Goal: Information Seeking & Learning: Understand process/instructions

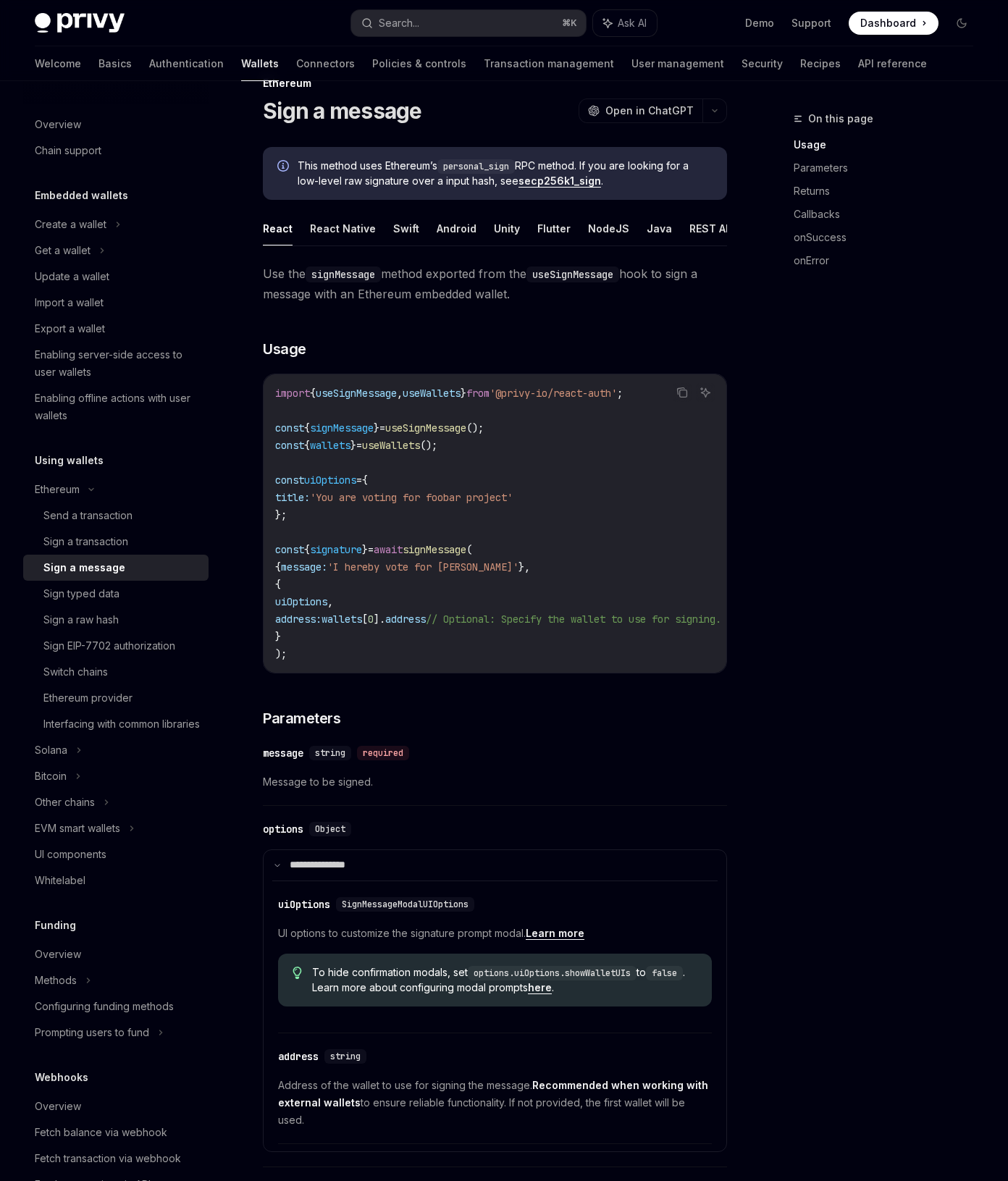
scroll to position [104, 0]
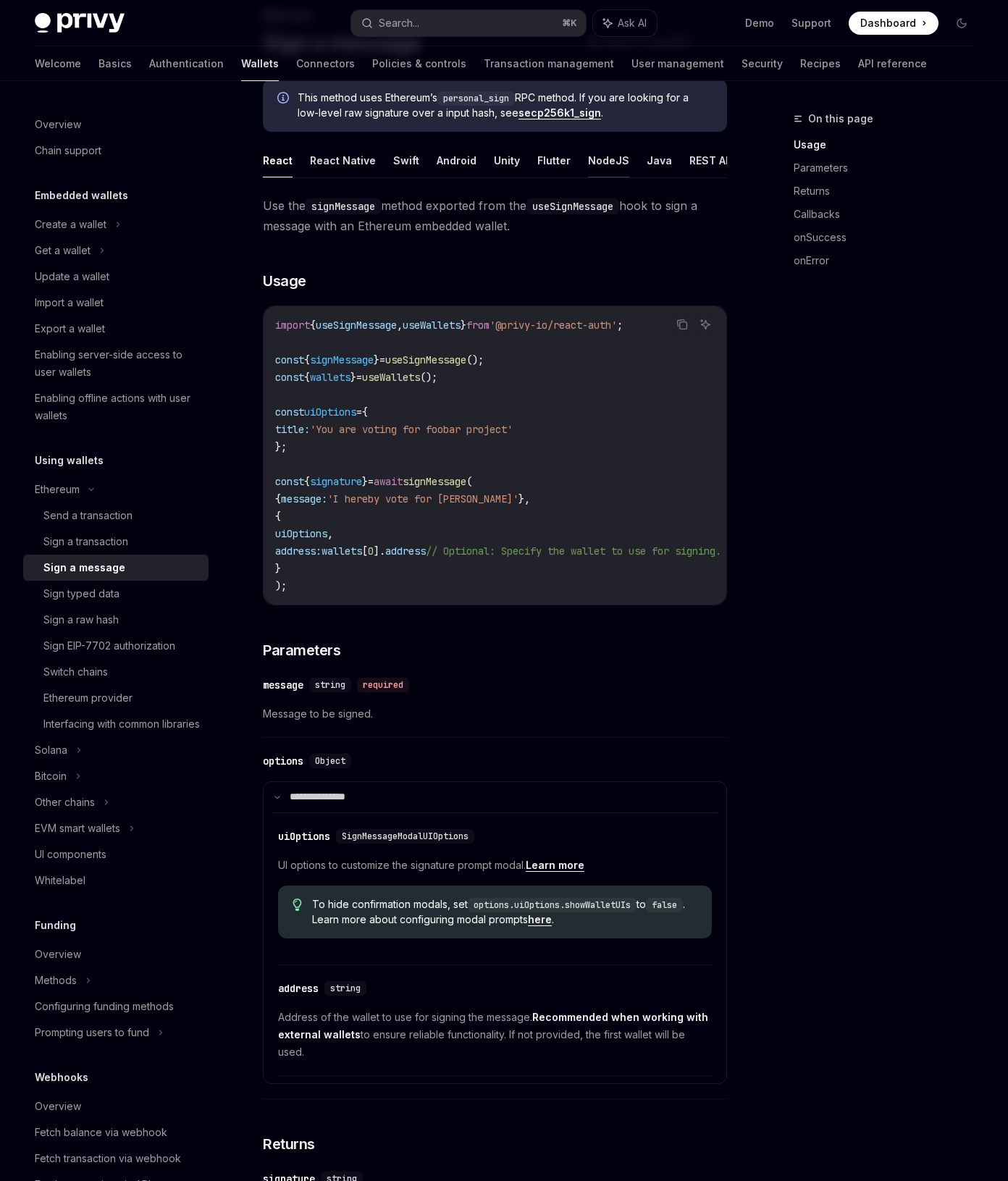
click at [595, 159] on button "NodeJS" at bounding box center [607, 159] width 41 height 34
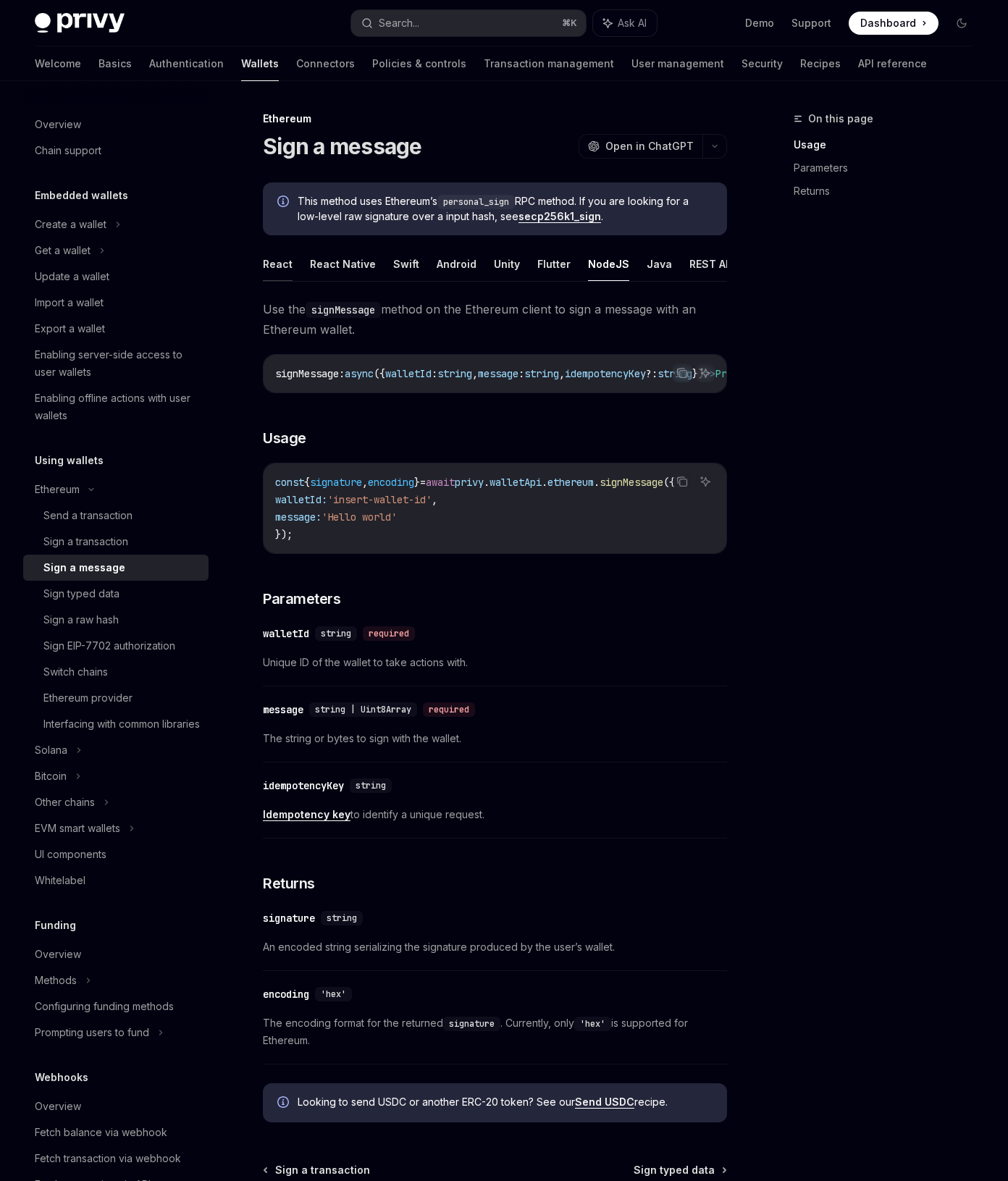
click at [284, 260] on button "React" at bounding box center [278, 263] width 30 height 34
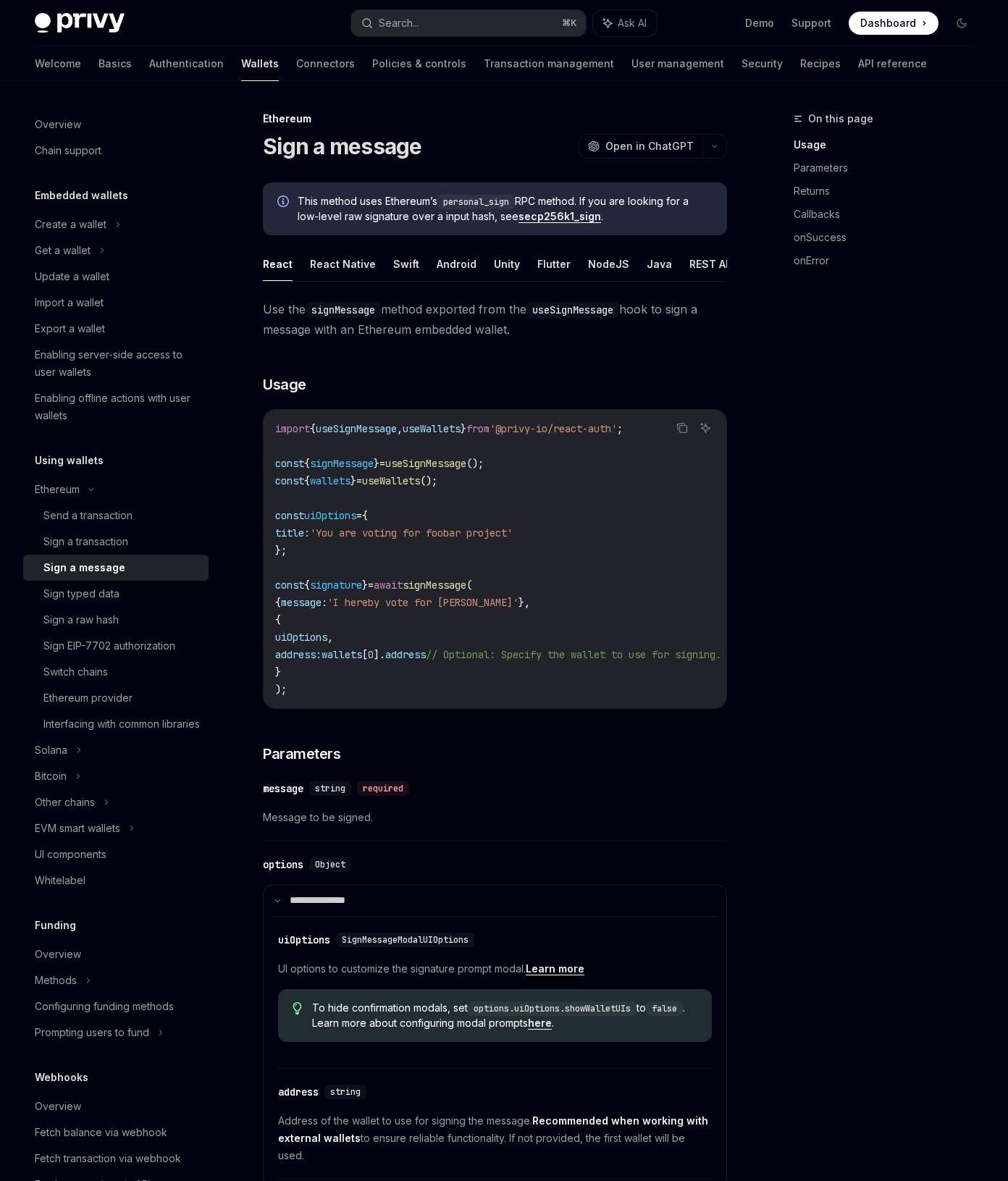
click at [427, 346] on div "**********" at bounding box center [495, 1191] width 464 height 1785
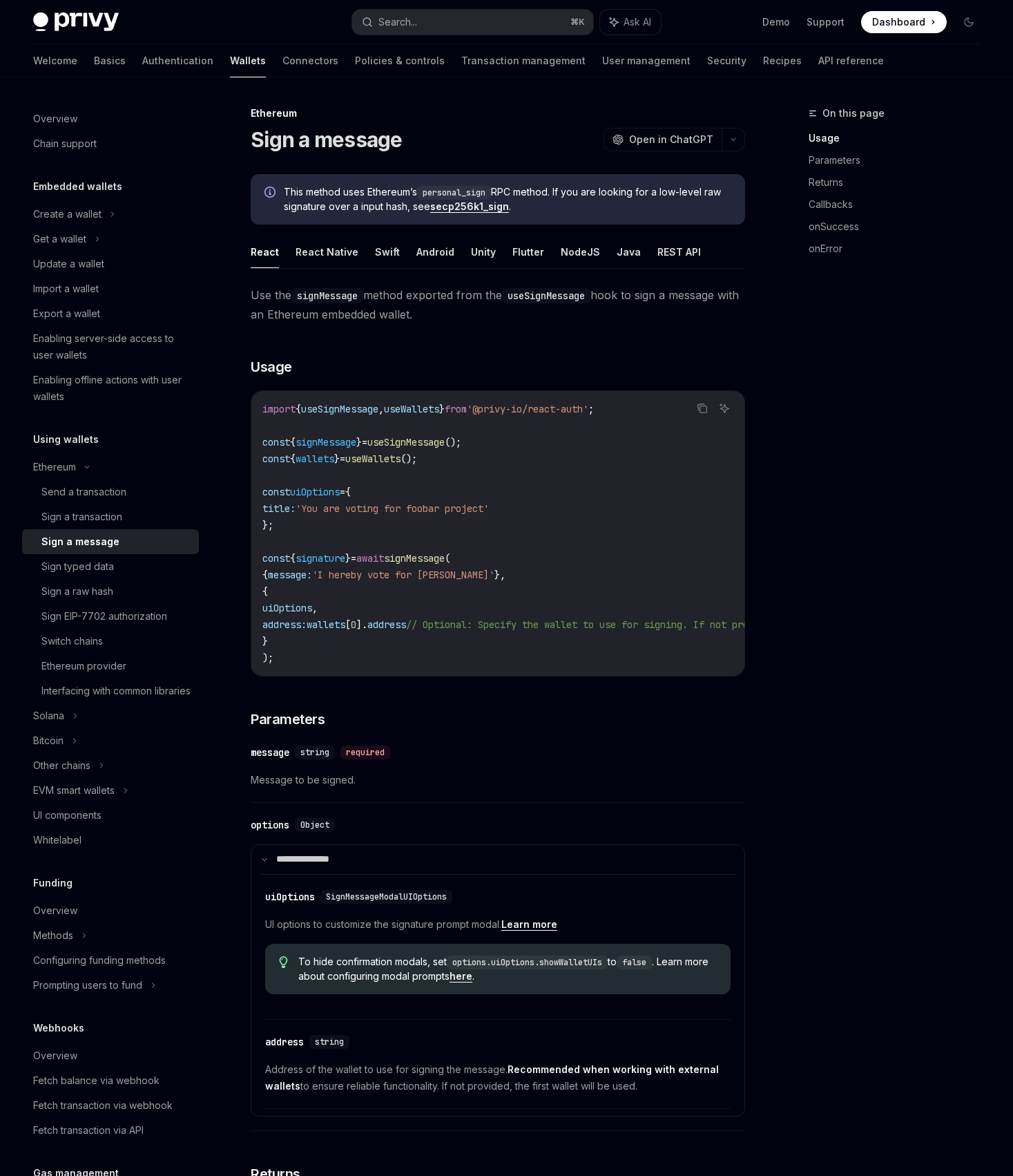
type textarea "*"
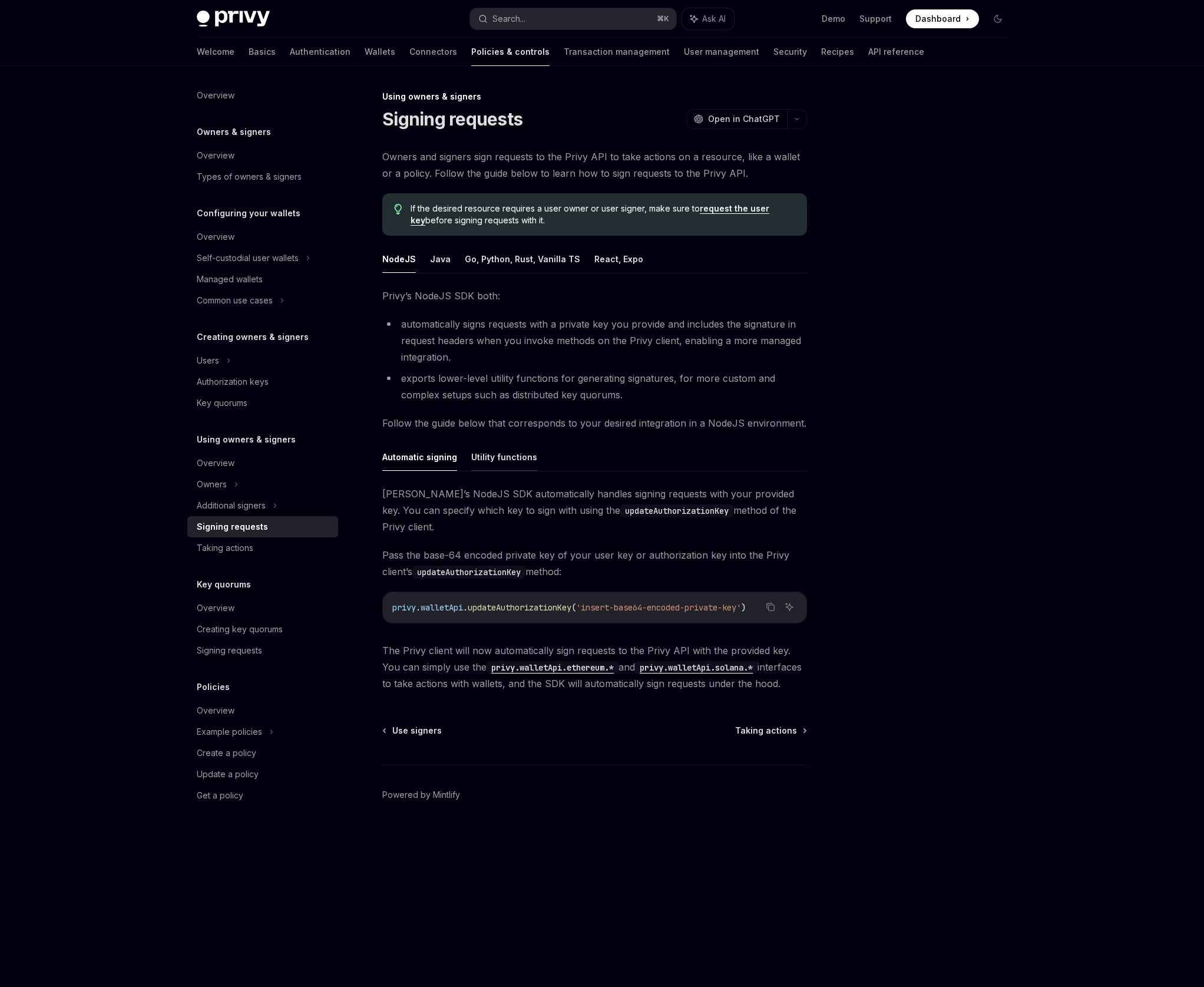
click at [511, 466] on button "Utility functions" at bounding box center [504, 456] width 66 height 27
type textarea "*"
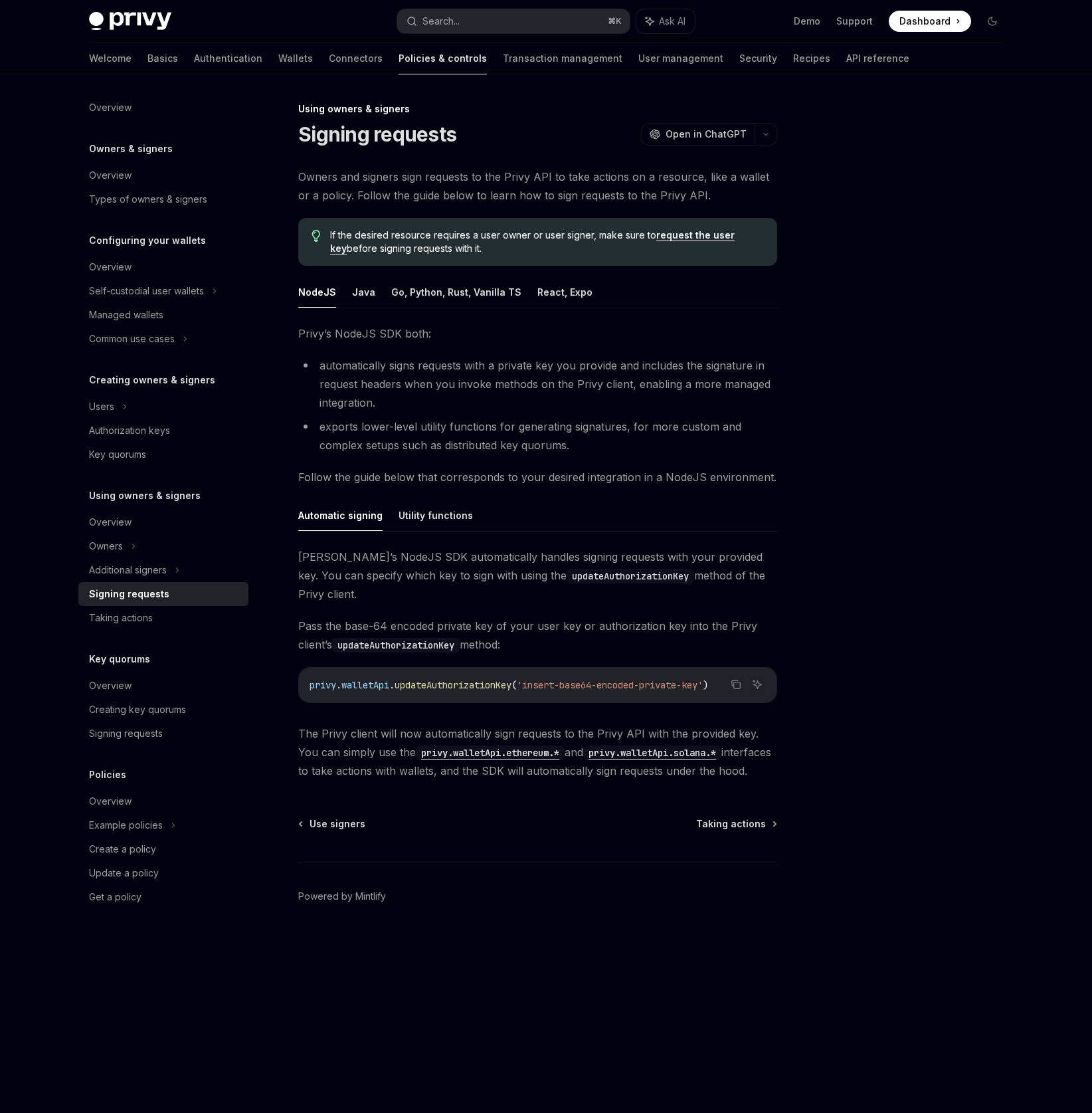
type textarea "*"
click at [776, 536] on div "Automatic signing Utility functions Privy’s NodeJS SDK automatically handles si…" at bounding box center [537, 639] width 479 height 280
